Goal: Information Seeking & Learning: Learn about a topic

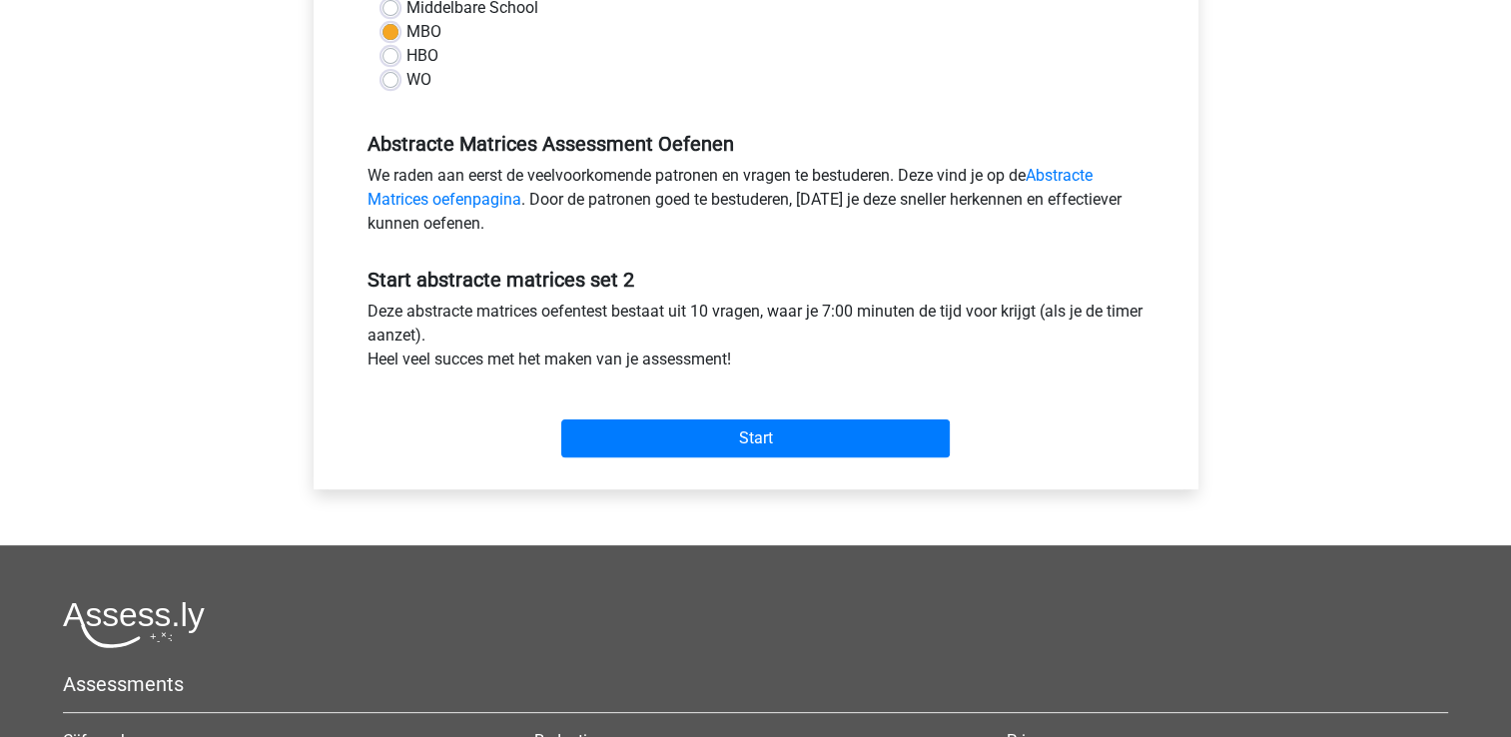
scroll to position [501, 0]
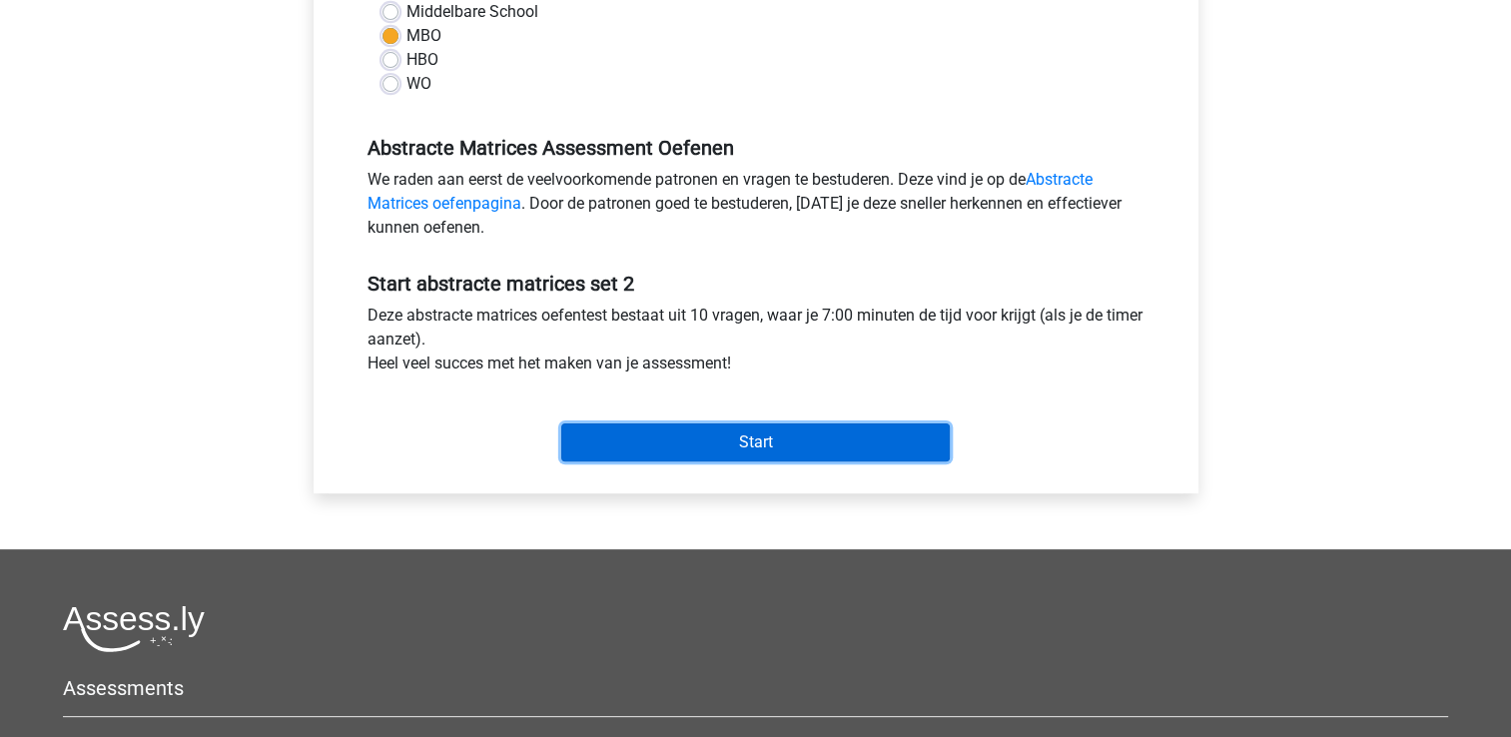
click at [870, 444] on input "Start" at bounding box center [755, 442] width 389 height 38
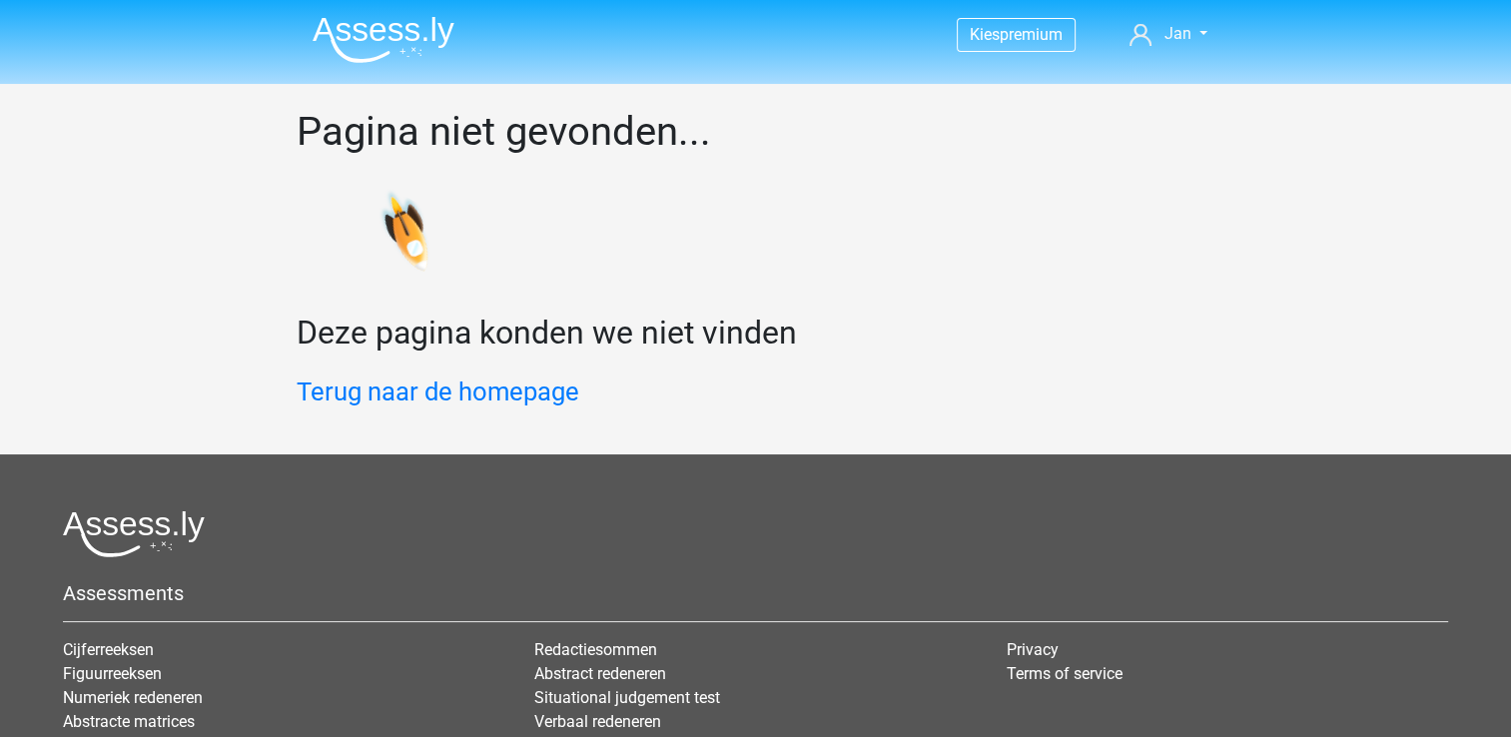
click at [370, 30] on img at bounding box center [384, 39] width 142 height 47
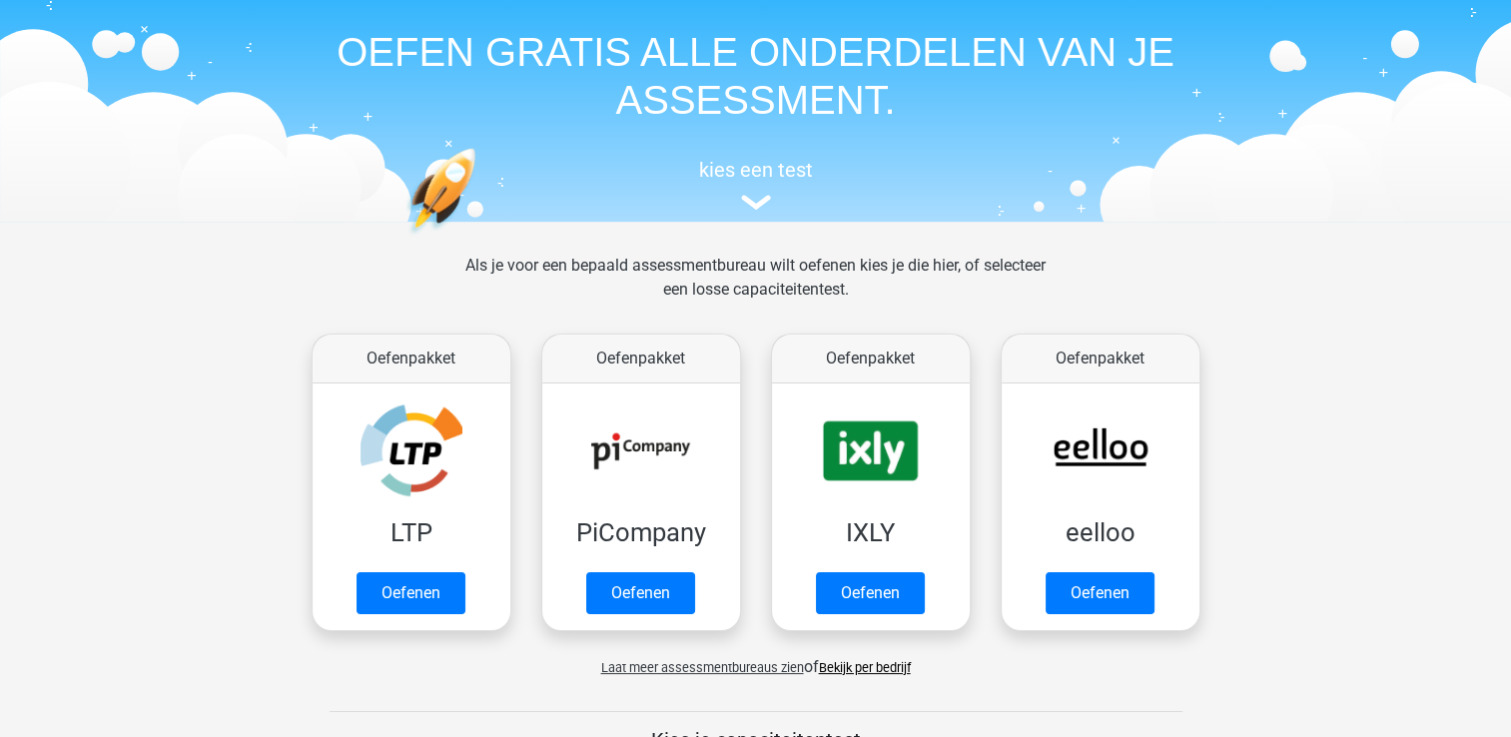
scroll to position [66, 0]
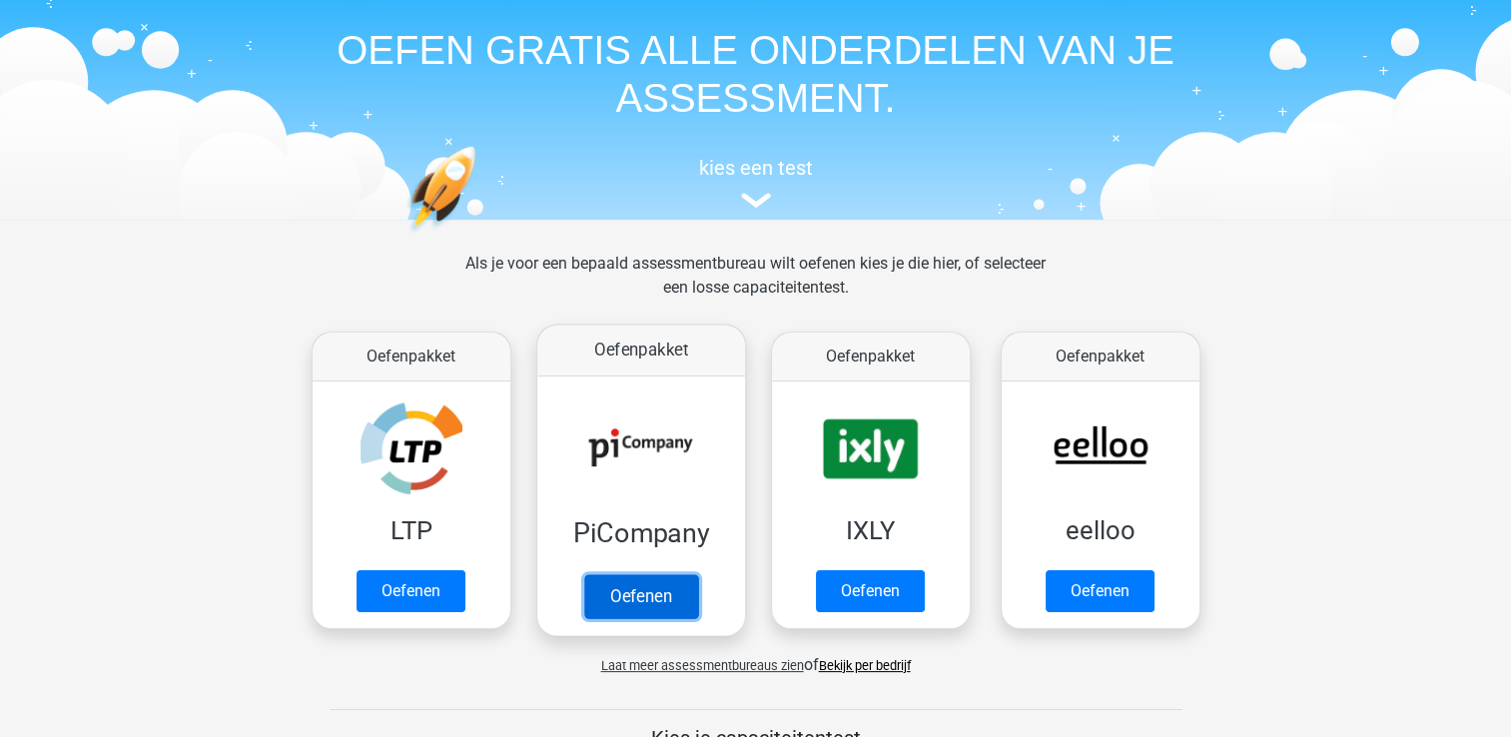
click at [623, 578] on link "Oefenen" at bounding box center [640, 596] width 114 height 44
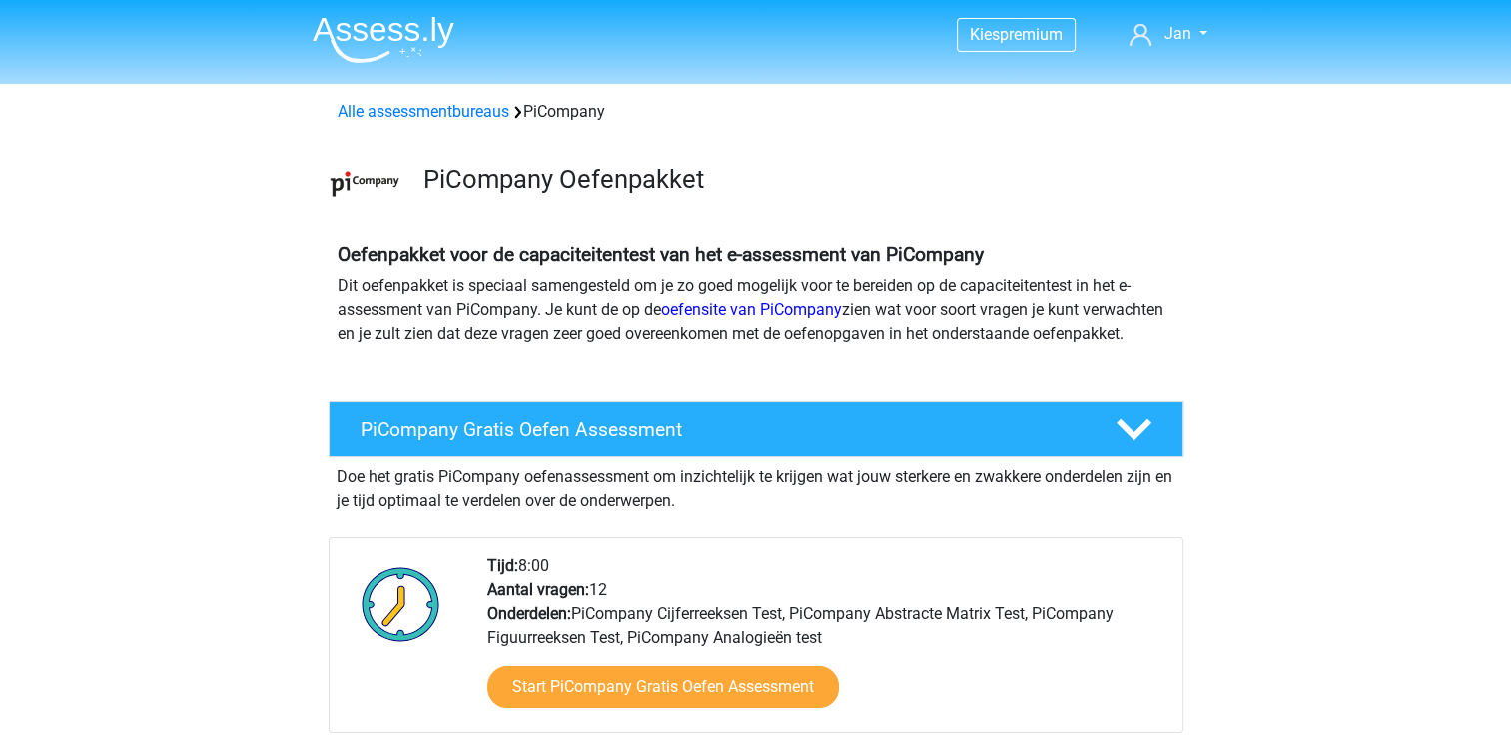
click at [388, 26] on img at bounding box center [384, 39] width 142 height 47
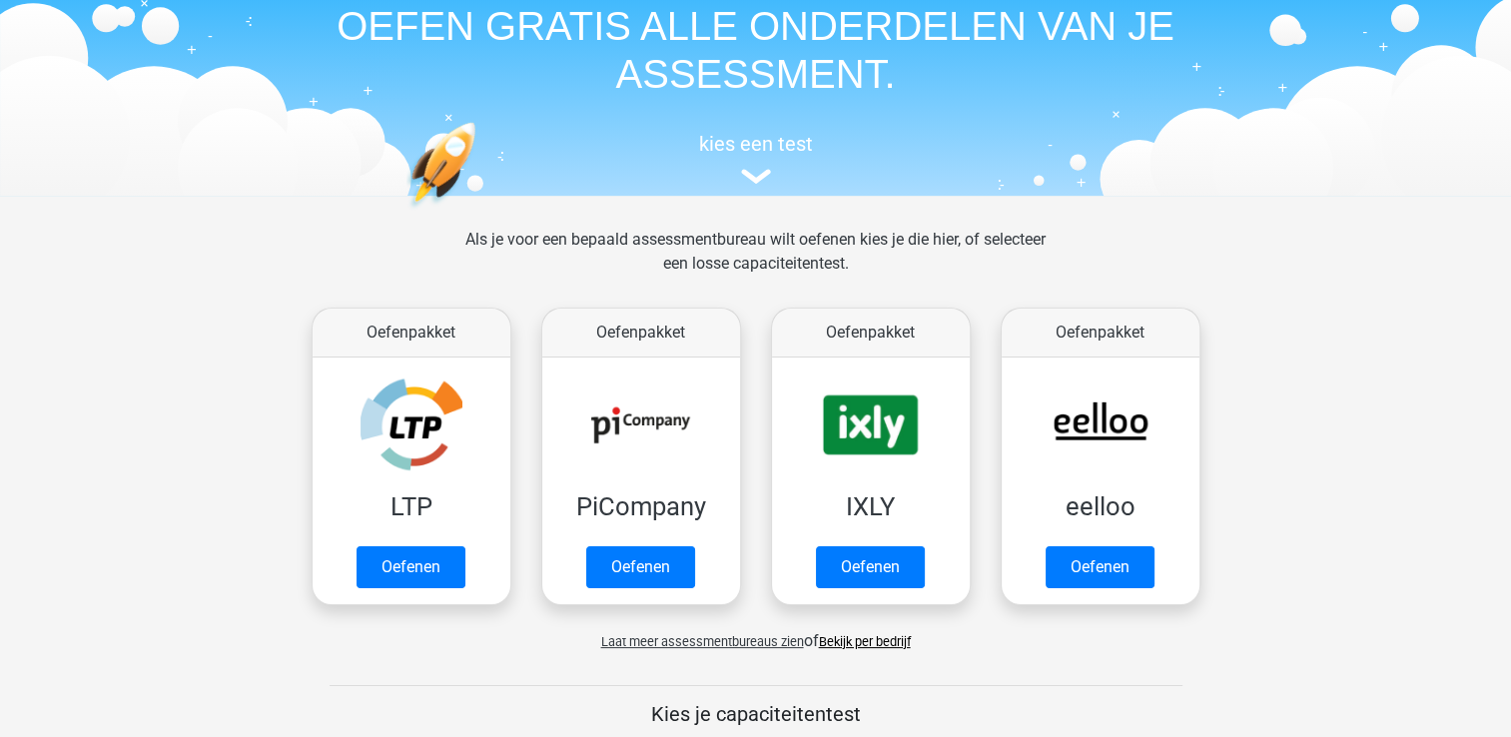
scroll to position [100, 0]
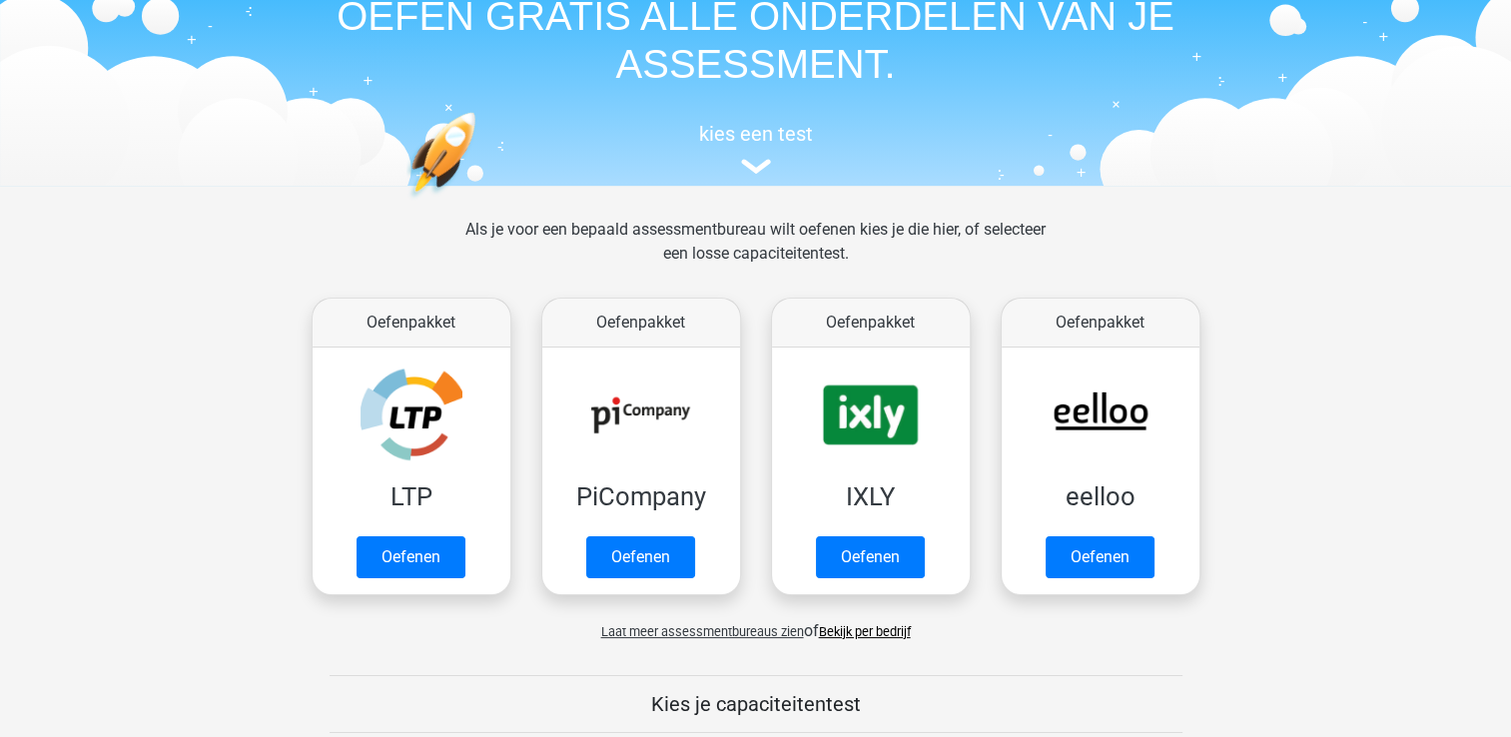
click at [725, 227] on div "Als je voor een bepaald assessmentbureau wilt oefenen kies je die hier, of sele…" at bounding box center [755, 254] width 612 height 72
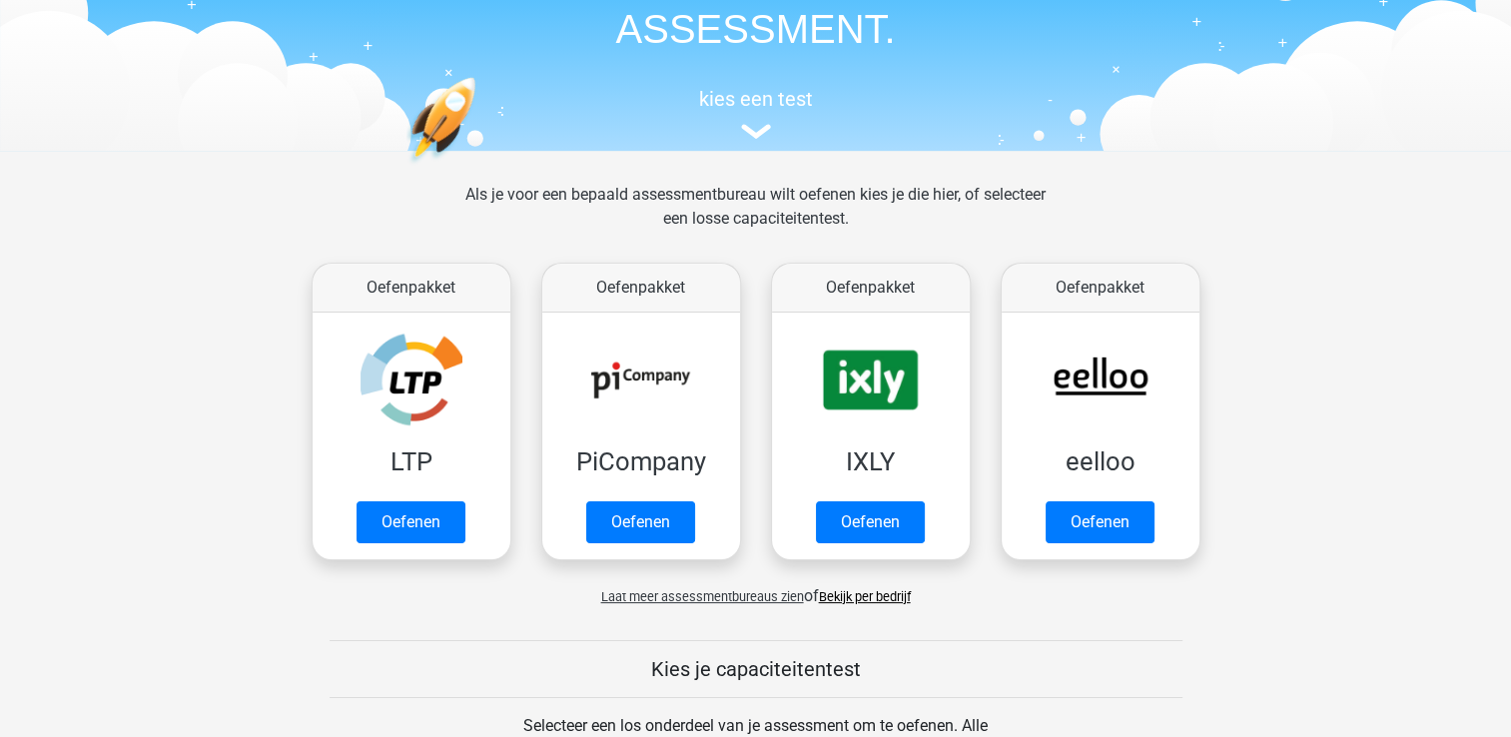
scroll to position [0, 0]
